Goal: Task Accomplishment & Management: Complete application form

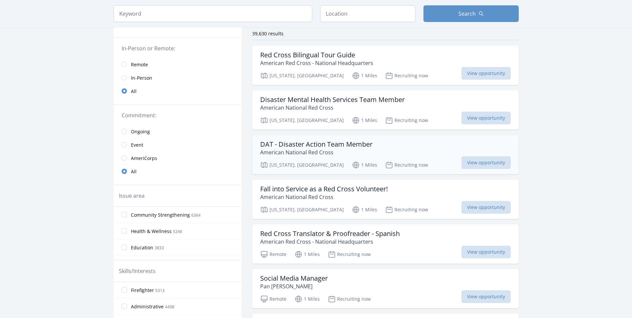
scroll to position [67, 0]
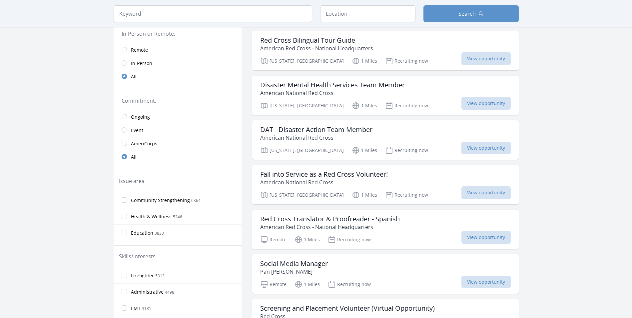
drag, startPoint x: 374, startPoint y: 176, endPoint x: 596, endPoint y: 161, distance: 222.6
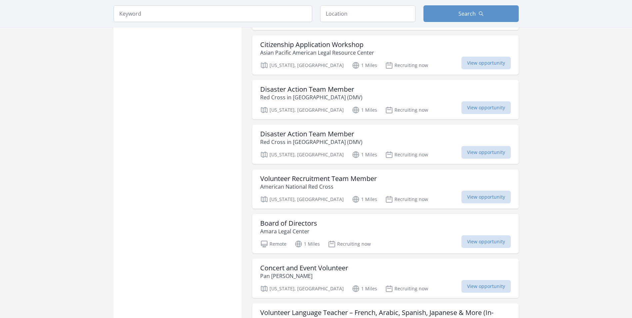
scroll to position [499, 0]
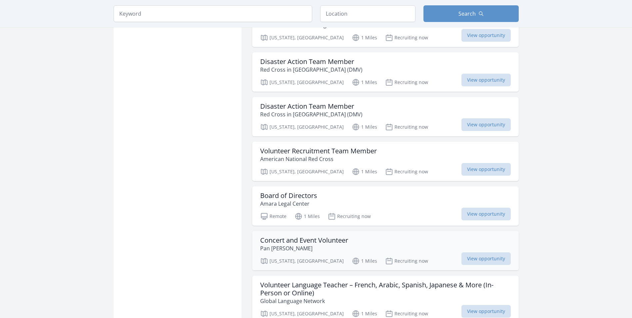
click at [304, 243] on h3 "Concert and Event Volunteer" at bounding box center [304, 240] width 88 height 8
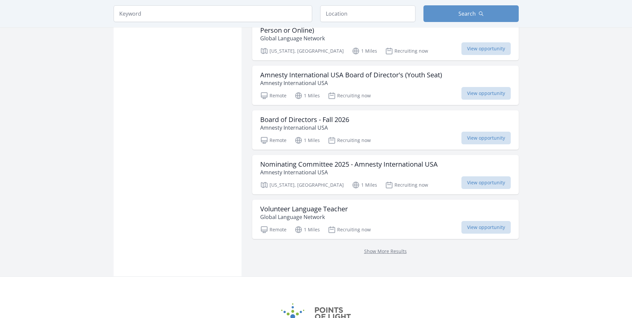
scroll to position [766, 0]
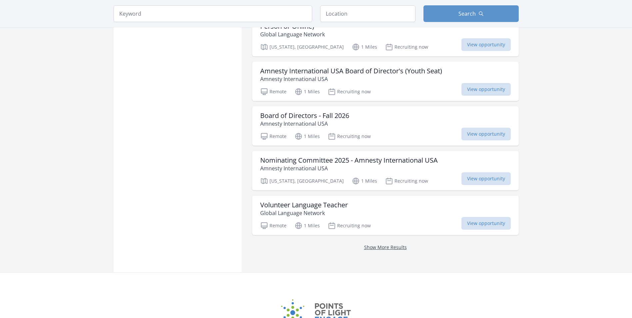
click at [375, 244] on link "Show More Results" at bounding box center [385, 247] width 43 height 6
click at [397, 246] on link "Show More Results" at bounding box center [385, 247] width 43 height 6
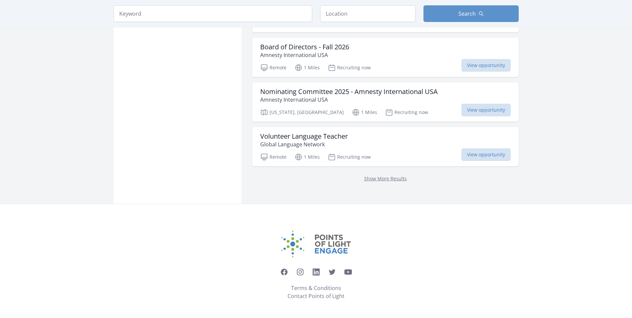
scroll to position [835, 0]
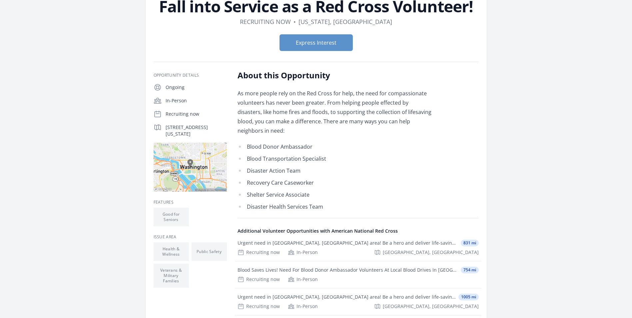
scroll to position [33, 0]
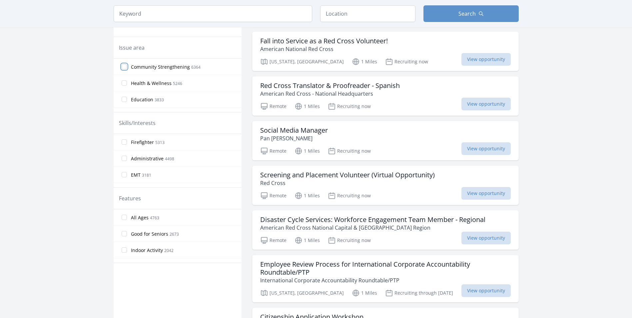
click at [125, 68] on input "Community Strengthening 6364" at bounding box center [124, 66] width 5 height 5
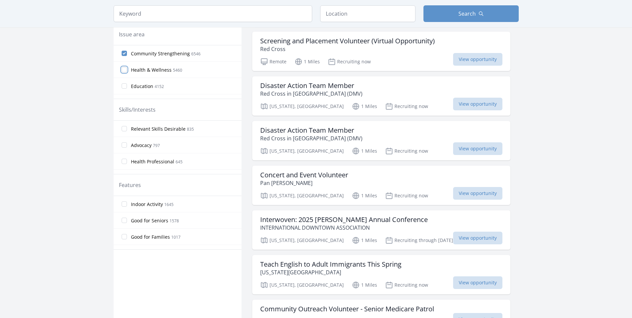
click at [123, 72] on input "Health & Wellness 5460" at bounding box center [124, 69] width 5 height 5
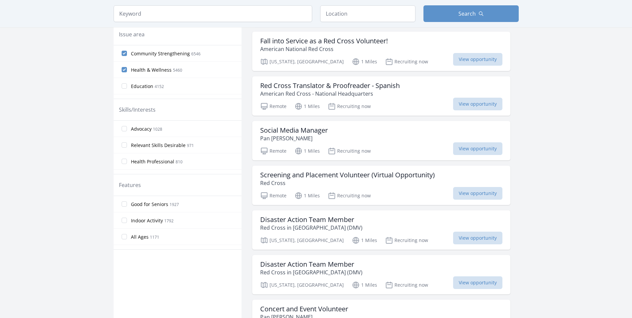
scroll to position [33, 0]
click at [122, 69] on input "Seniors 3931" at bounding box center [124, 68] width 5 height 5
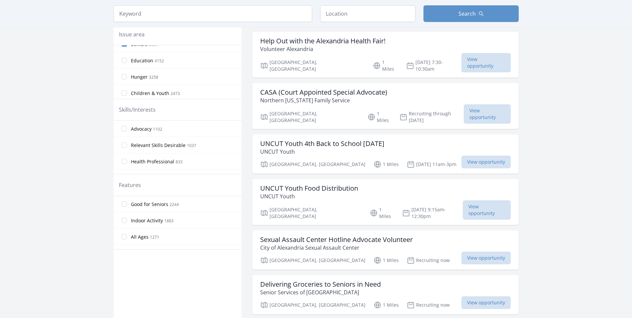
scroll to position [67, 0]
click at [123, 69] on input "Children & Youth 2473" at bounding box center [124, 68] width 5 height 5
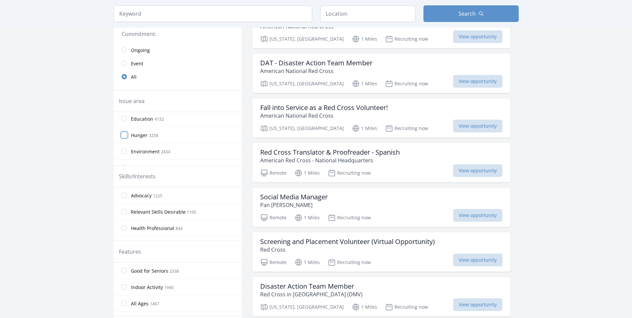
click at [124, 135] on input "Hunger 3258" at bounding box center [124, 134] width 5 height 5
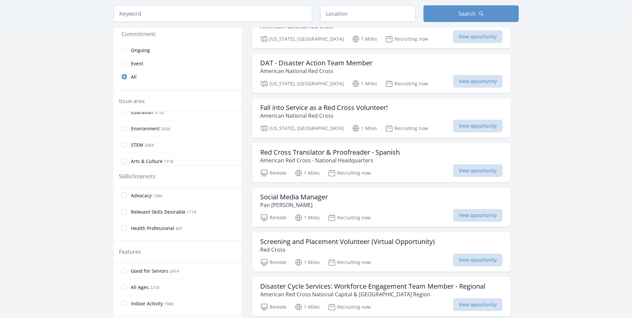
scroll to position [100, 0]
click at [123, 119] on input "Environment 2434" at bounding box center [124, 117] width 5 height 5
click at [124, 151] on input "Arts & Culture 1718" at bounding box center [124, 150] width 5 height 5
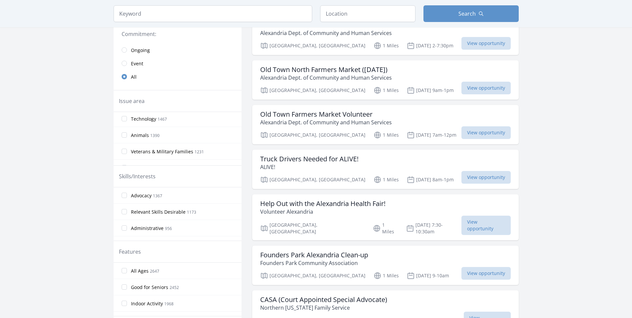
scroll to position [166, 0]
click at [125, 132] on input "Animals 1390" at bounding box center [124, 132] width 5 height 5
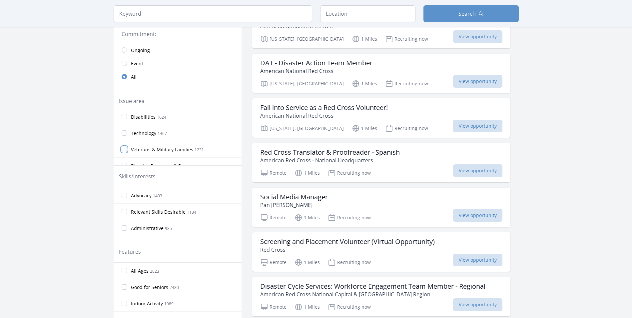
click at [125, 149] on input "Veterans & Military Families 1231" at bounding box center [124, 149] width 5 height 5
click at [125, 132] on input "Disabilities 1624" at bounding box center [124, 132] width 5 height 5
click at [123, 113] on input "Family Services 843" at bounding box center [124, 115] width 5 height 5
click at [125, 147] on input "Poverty 646" at bounding box center [124, 147] width 5 height 5
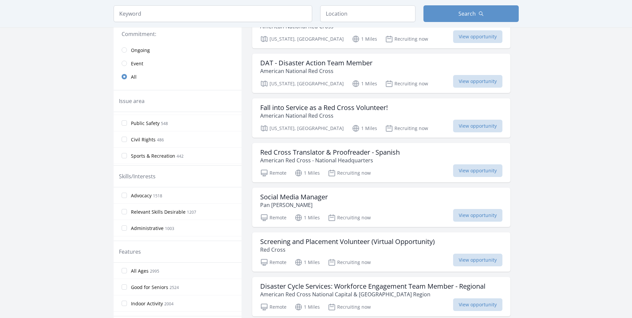
scroll to position [300, 0]
click at [125, 114] on input "Public Safety 548" at bounding box center [124, 113] width 5 height 5
click at [125, 144] on input "Homelessness 158" at bounding box center [124, 144] width 5 height 5
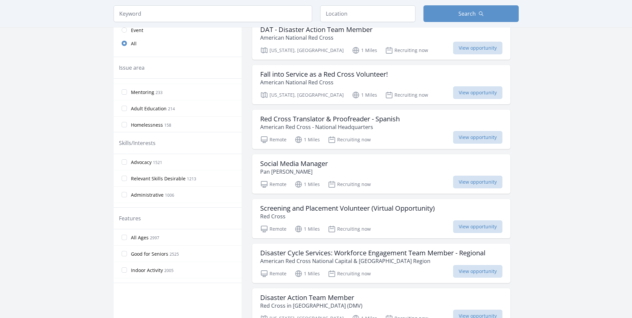
scroll to position [420, 0]
click at [125, 108] on input "Food Insecurity 18" at bounding box center [124, 107] width 5 height 5
click at [123, 107] on input "Food Insecurity 18" at bounding box center [124, 107] width 5 height 5
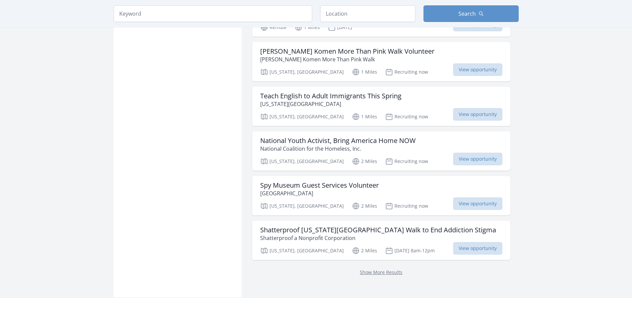
scroll to position [733, 0]
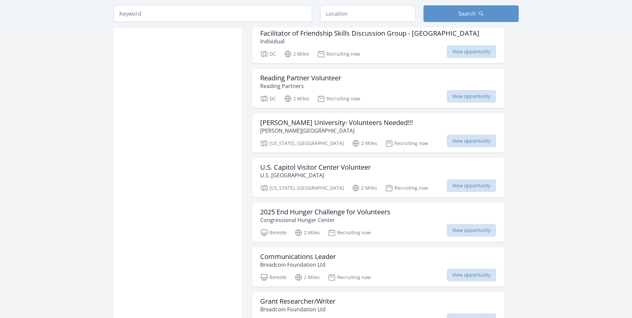
scroll to position [566, 0]
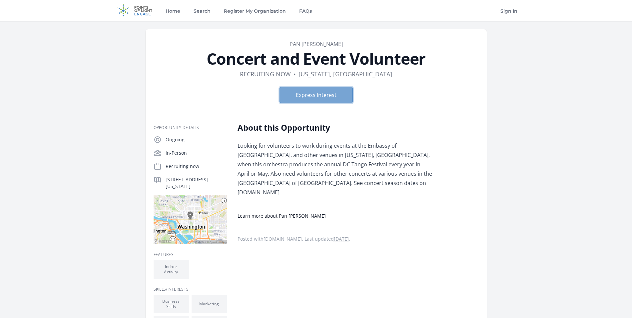
click at [310, 98] on button "Express Interest" at bounding box center [315, 95] width 73 height 17
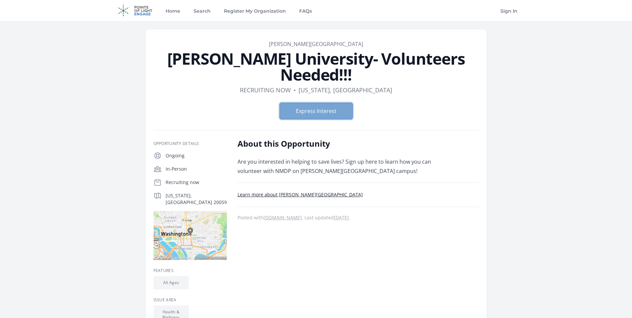
click at [326, 103] on button "Express Interest" at bounding box center [315, 111] width 73 height 17
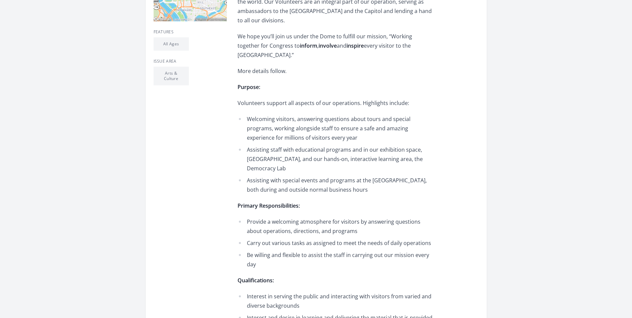
scroll to position [133, 0]
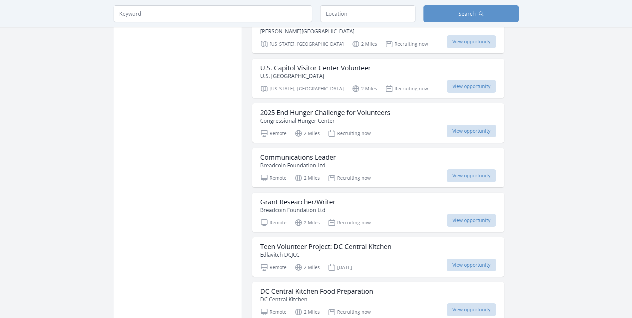
scroll to position [666, 0]
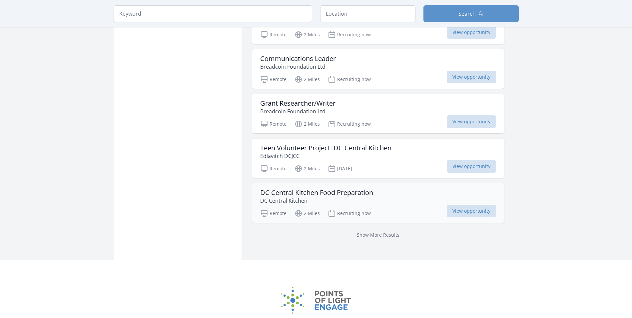
scroll to position [766, 0]
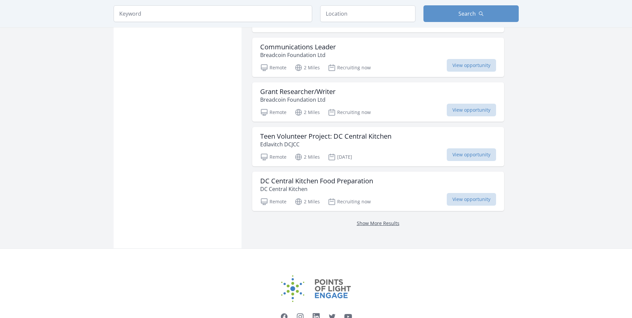
click at [371, 225] on link "Show More Results" at bounding box center [378, 223] width 43 height 6
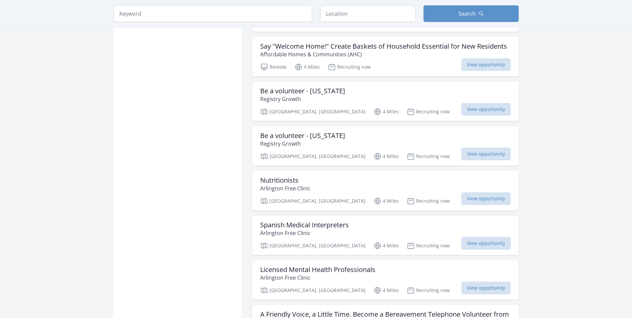
scroll to position [1565, 0]
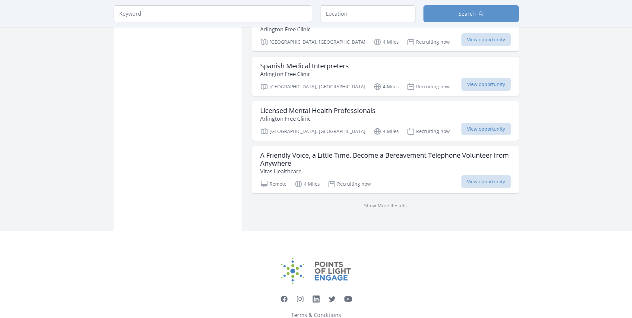
scroll to position [1720, 0]
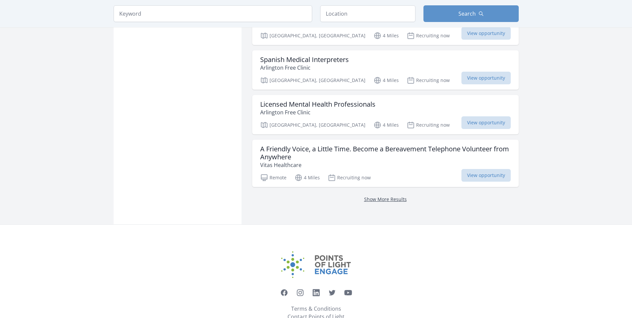
click at [386, 196] on link "Show More Results" at bounding box center [385, 199] width 43 height 6
click at [401, 196] on link "Show More Results" at bounding box center [385, 199] width 43 height 6
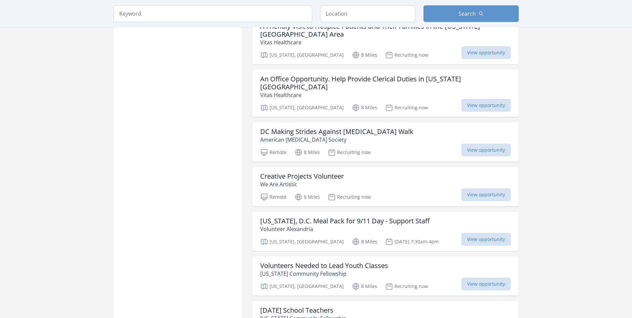
scroll to position [3384, 0]
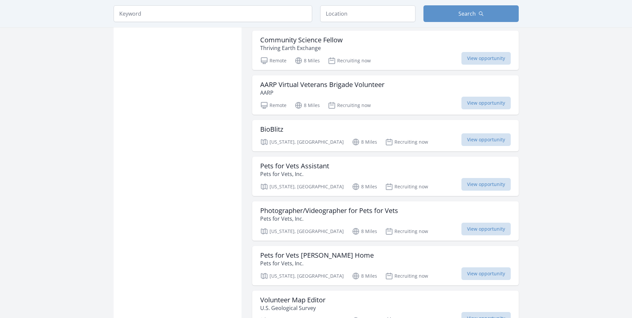
scroll to position [3784, 0]
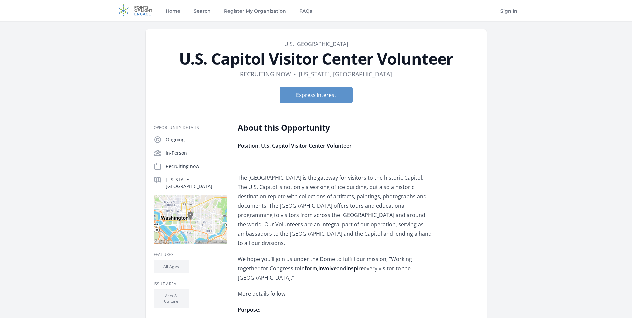
scroll to position [133, 0]
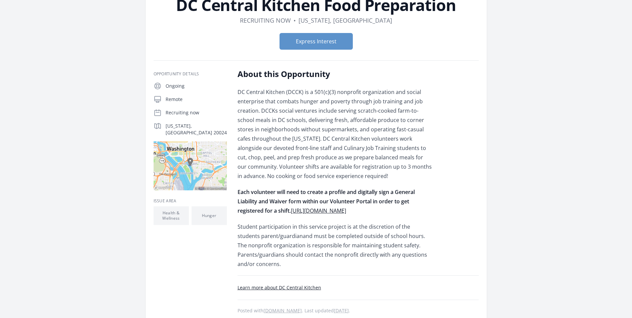
scroll to position [67, 0]
